Goal: Task Accomplishment & Management: Manage account settings

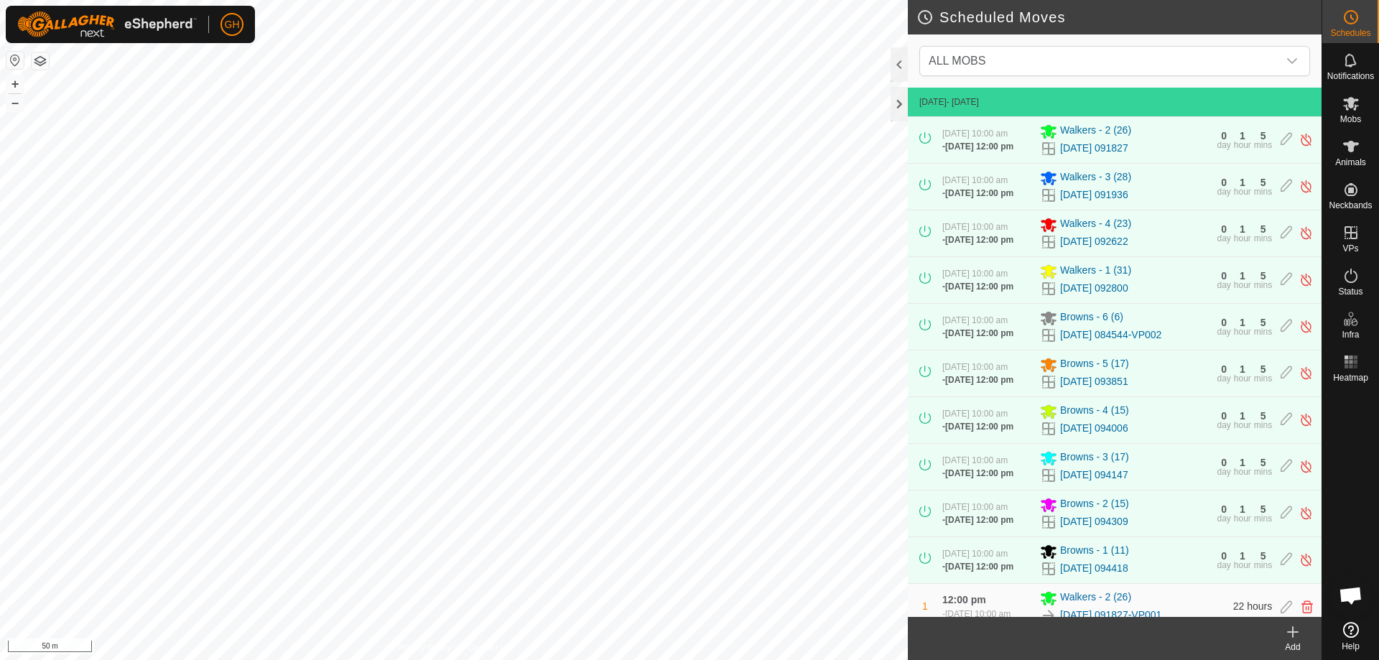
scroll to position [2289, 0]
click at [773, 25] on icon at bounding box center [766, 24] width 11 height 11
click at [1356, 101] on icon at bounding box center [1351, 104] width 16 height 14
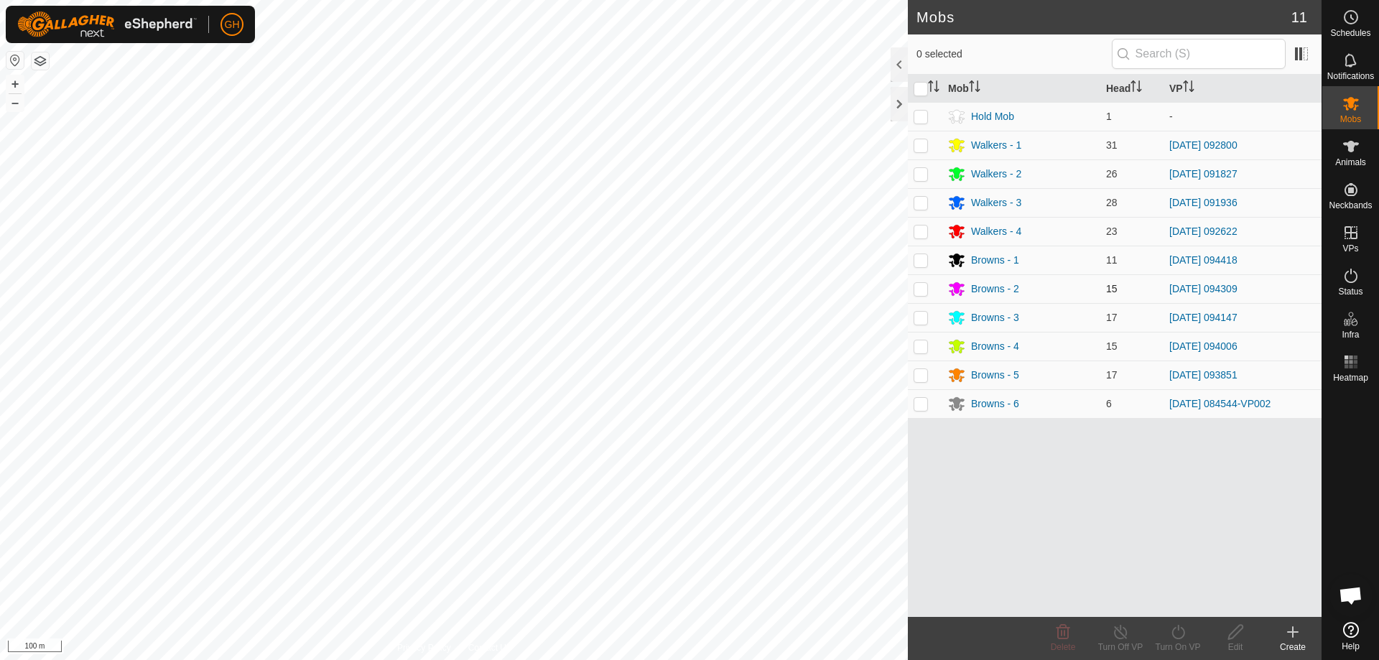
click at [920, 289] on p-checkbox at bounding box center [920, 288] width 14 height 11
checkbox input "true"
click at [921, 312] on p-checkbox at bounding box center [920, 317] width 14 height 11
checkbox input "true"
click at [922, 348] on p-checkbox at bounding box center [920, 345] width 14 height 11
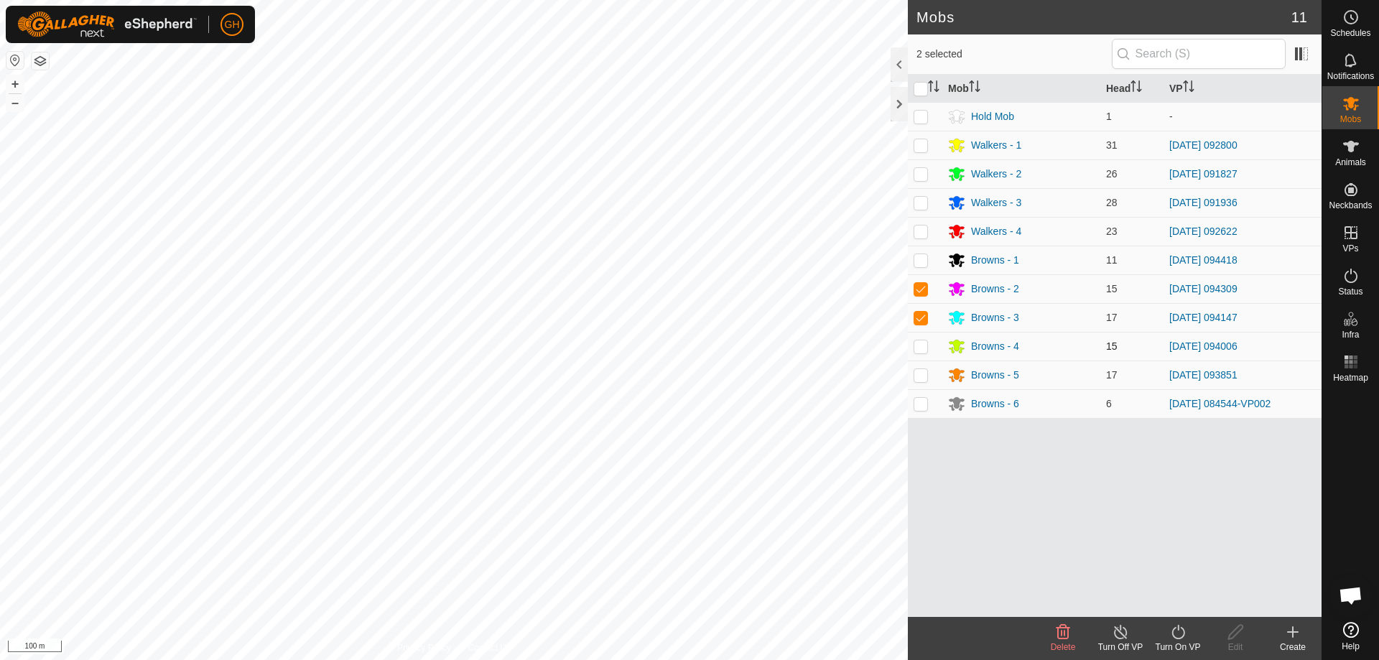
checkbox input "true"
click at [923, 380] on p-checkbox at bounding box center [920, 374] width 14 height 11
checkbox input "true"
click at [923, 399] on p-checkbox at bounding box center [920, 403] width 14 height 11
checkbox input "true"
